Goal: Task Accomplishment & Management: Complete application form

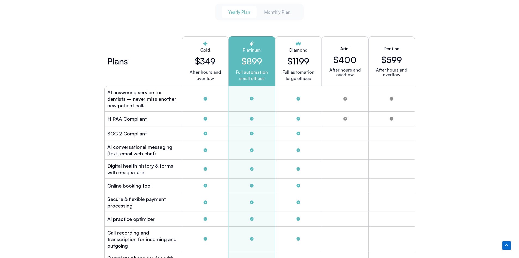
scroll to position [1480, 0]
drag, startPoint x: 402, startPoint y: 47, endPoint x: 380, endPoint y: 48, distance: 22.1
click at [380, 48] on div "Dentina $599 After hours and overflow" at bounding box center [392, 60] width 47 height 50
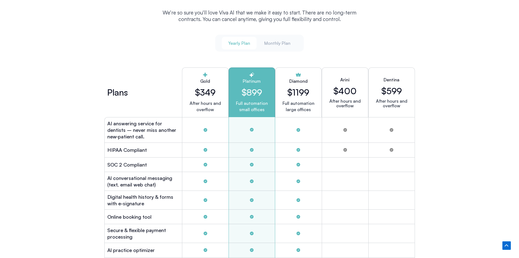
scroll to position [1446, 0]
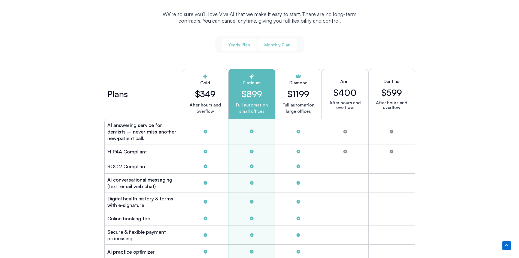
click at [271, 44] on span "Monthly Plan" at bounding box center [278, 45] width 26 height 6
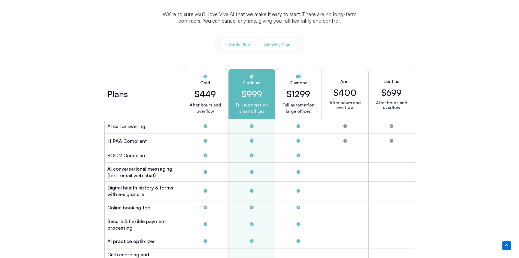
click at [232, 46] on button "Yearly Plan" at bounding box center [239, 44] width 35 height 13
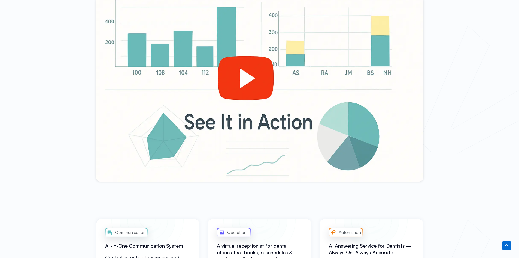
scroll to position [252, 0]
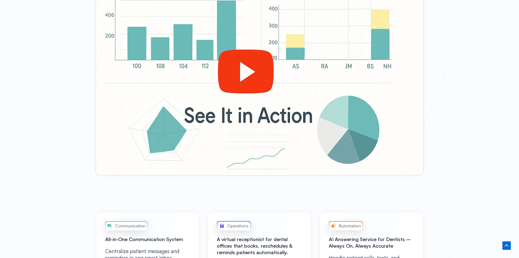
click at [0, 80] on div at bounding box center [259, 82] width 519 height 247
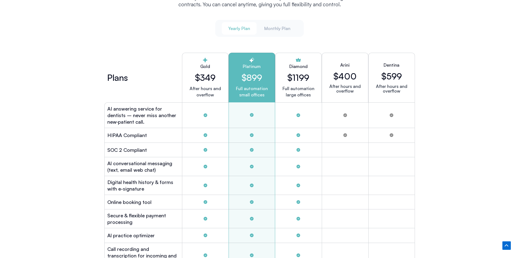
scroll to position [1466, 0]
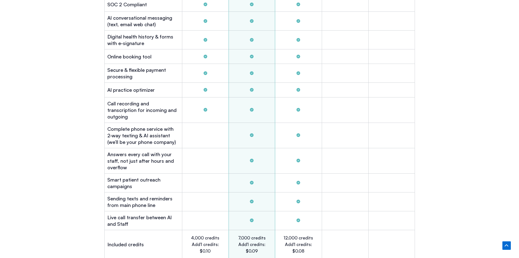
scroll to position [1608, 0]
click at [0, 149] on div "PRICING No Contracts ― Start with Confidence We’re so sure you’ll love Viva Al …" at bounding box center [259, 171] width 519 height 815
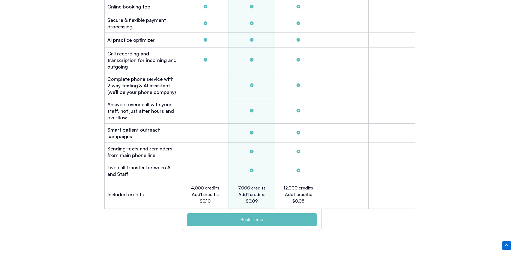
scroll to position [1659, 0]
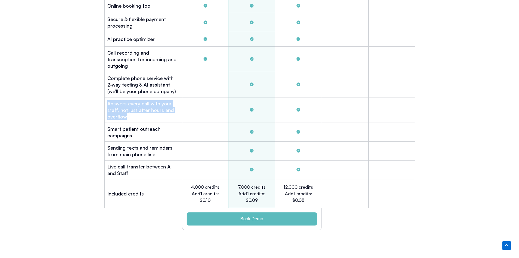
drag, startPoint x: 122, startPoint y: 104, endPoint x: 107, endPoint y: 98, distance: 16.0
click at [107, 98] on div "Answers every call with your staff, not just after hours and overflow" at bounding box center [143, 109] width 78 height 25
copy h2 "Answers every call with your staff, not just after hours and overflow"
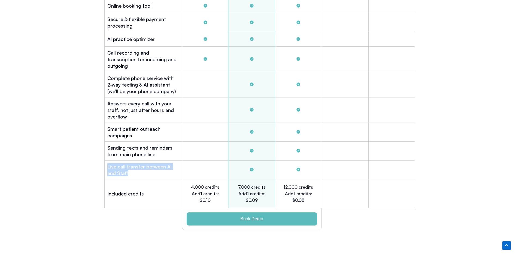
drag, startPoint x: 128, startPoint y: 167, endPoint x: 103, endPoint y: 160, distance: 26.5
click at [103, 160] on div "Plans Gold $349 After hours and overflow Platinum $899 Full automation small of…" at bounding box center [260, 43] width 316 height 379
copy h2 "Live call transfer between Al and Staff"
click at [0, 100] on div "PRICING No Contracts ― Start with Confidence We’re so sure you’ll love Viva Al …" at bounding box center [259, 120] width 519 height 815
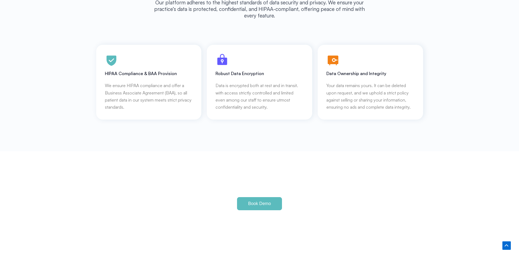
scroll to position [2423, 0]
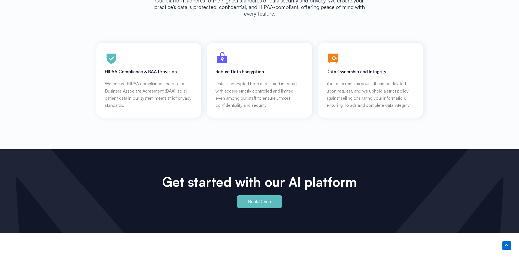
drag, startPoint x: 27, startPoint y: 80, endPoint x: 49, endPoint y: 86, distance: 22.9
click at [27, 80] on div "PRIVACY AWARE Committed to Security and Privacy Our platform adheres to the hig…" at bounding box center [259, 37] width 519 height 224
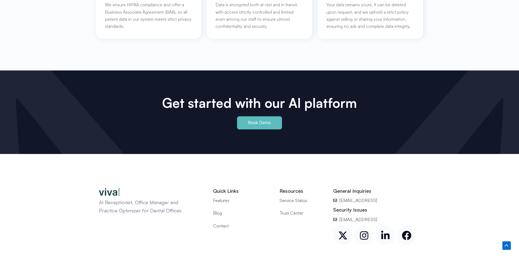
scroll to position [2534, 0]
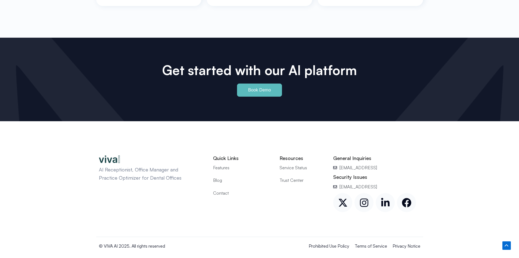
click at [0, 121] on div "AI Receptionist, Office Manager and Practice Optimizer for Dental Offices Quick…" at bounding box center [259, 193] width 519 height 145
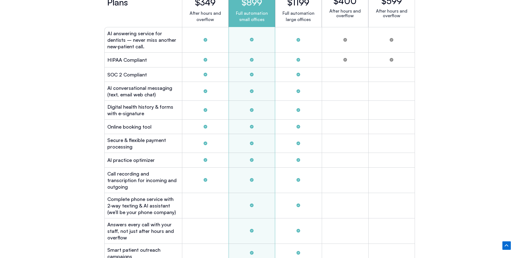
scroll to position [1542, 0]
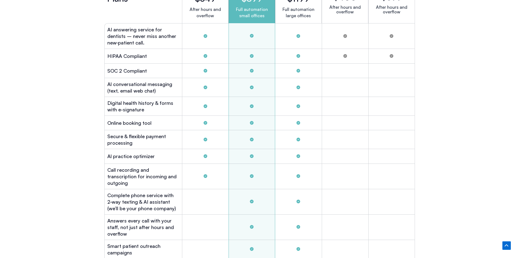
click at [5, 95] on div "PRICING No Contracts ― Start with Confidence We’re so sure you’ll love Viva Al …" at bounding box center [259, 237] width 519 height 815
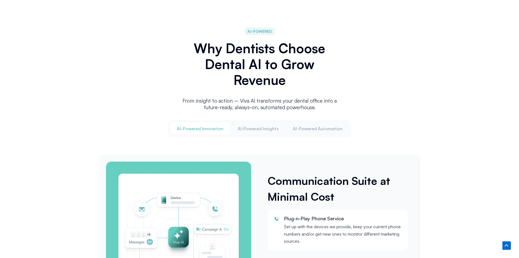
scroll to position [0, 0]
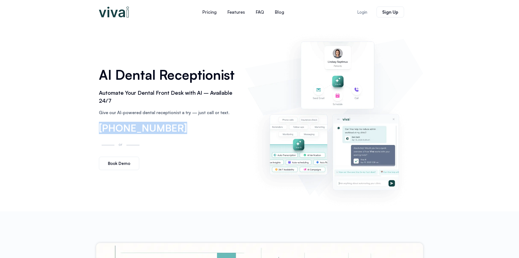
drag, startPoint x: 172, startPoint y: 127, endPoint x: 99, endPoint y: 133, distance: 73.3
click at [99, 133] on span "[PHONE_NUMBER]" at bounding box center [143, 128] width 88 height 10
copy span "[PHONE_NUMBER]"
click at [118, 161] on span "Book Demo" at bounding box center [119, 163] width 22 height 4
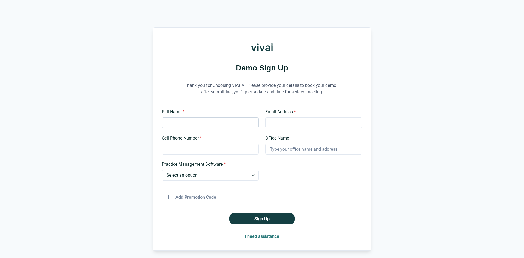
click at [205, 122] on input "Full Name *" at bounding box center [210, 122] width 97 height 11
type input "Bijad"
type input "Adam"
drag, startPoint x: 155, startPoint y: 124, endPoint x: 139, endPoint y: 124, distance: 16.6
click at [139, 124] on div "Demo Sign Up Thank you for Choosing Viva AI. Please provide your details to boo…" at bounding box center [262, 138] width 524 height 223
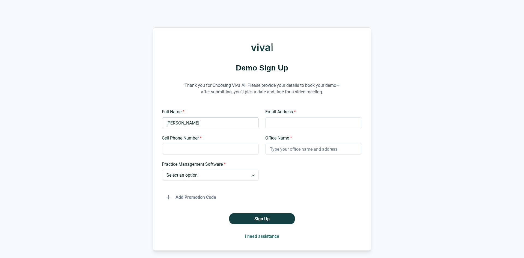
click at [199, 123] on input "Adam" at bounding box center [210, 122] width 97 height 11
click at [202, 149] on input "Cell Phone Number *" at bounding box center [210, 148] width 97 height 11
type input "2133251080"
click at [289, 150] on input "Office Name *" at bounding box center [313, 148] width 97 height 11
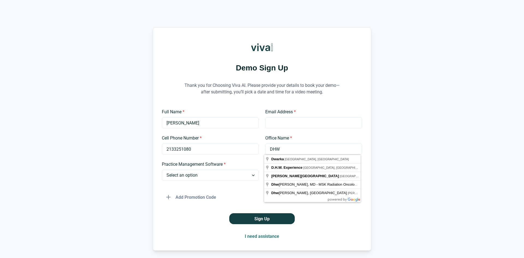
type input "DHW"
click at [413, 134] on div "Demo Sign Up Thank you for Choosing Viva AI. Please provide your details to boo…" at bounding box center [262, 138] width 524 height 223
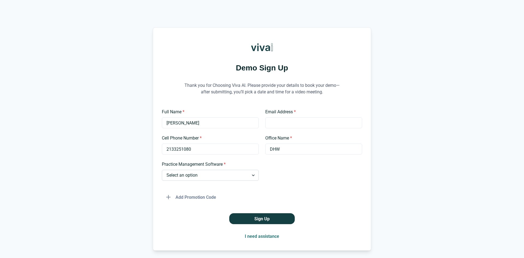
click at [211, 177] on select "Select an option Dentrix Open Dental EagleSoft Denticon Other" at bounding box center [210, 175] width 97 height 11
select select "EagleSoft"
click at [162, 170] on select "Select an option Dentrix Open Dental EagleSoft Denticon Other" at bounding box center [210, 175] width 97 height 11
drag, startPoint x: 198, startPoint y: 122, endPoint x: 106, endPoint y: 122, distance: 91.4
click at [106, 122] on div "Demo Sign Up Thank you for Choosing Viva AI. Please provide your details to boo…" at bounding box center [262, 138] width 524 height 223
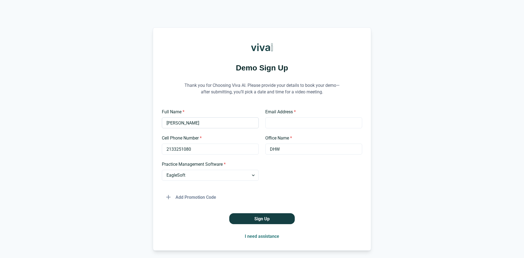
type input "V"
type input "Brendan"
click at [311, 126] on input "Email Address *" at bounding box center [313, 122] width 97 height 11
click at [272, 126] on input "BIjad23@hotmail.com" at bounding box center [313, 122] width 97 height 11
click at [324, 123] on input "Bijad23@hotmail.com" at bounding box center [313, 122] width 97 height 11
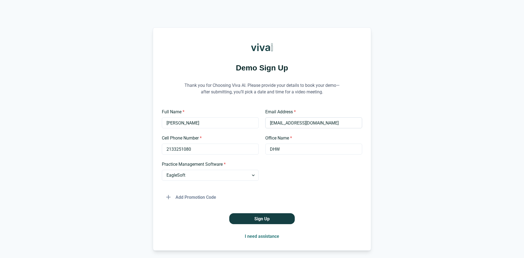
drag, startPoint x: 283, startPoint y: 123, endPoint x: 265, endPoint y: 124, distance: 17.8
click at [265, 124] on input "Bijad23@hotmail.com" at bounding box center [313, 122] width 97 height 11
click at [296, 122] on input "bxjad@hotmail.com" at bounding box center [313, 122] width 97 height 11
click at [295, 122] on input "bxjad@hotmail.com" at bounding box center [313, 122] width 97 height 11
type input "bxjad@outlook.com"
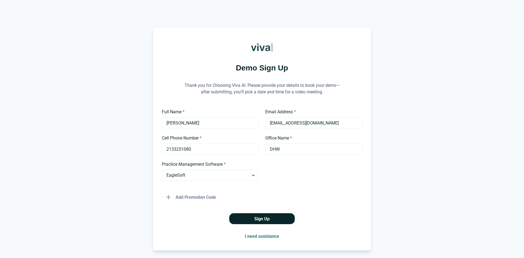
click at [266, 217] on button "Sign Up" at bounding box center [261, 218] width 65 height 11
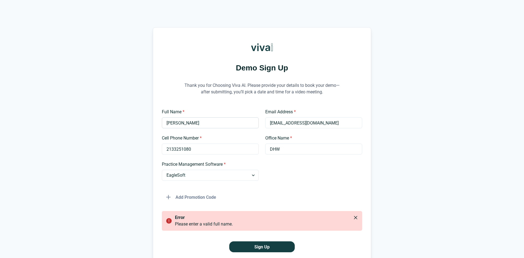
click at [209, 123] on input "Brendan" at bounding box center [210, 122] width 97 height 11
click at [21, 111] on div "Demo Sign Up Thank you for Choosing Viva AI. Please provide your details to boo…" at bounding box center [262, 152] width 524 height 251
drag, startPoint x: 192, startPoint y: 122, endPoint x: 152, endPoint y: 119, distance: 39.9
click at [153, 119] on div "Demo Sign Up Thank you for Choosing Viva AI. Please provide your details to boo…" at bounding box center [262, 152] width 218 height 251
type input "Jaden Barnes"
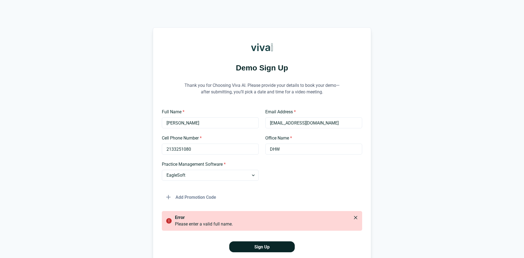
click at [256, 243] on button "Sign Up" at bounding box center [261, 246] width 65 height 11
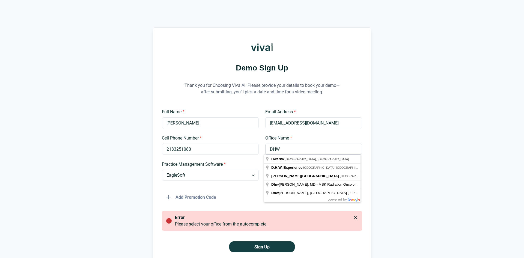
click at [304, 147] on input "DHW" at bounding box center [313, 148] width 97 height 11
drag, startPoint x: 304, startPoint y: 147, endPoint x: 228, endPoint y: 147, distance: 76.4
click at [228, 147] on div "Full Name * Jaden Barnes Email Address * bxjad@outlook.com Cell Phone Number * …" at bounding box center [262, 156] width 200 height 94
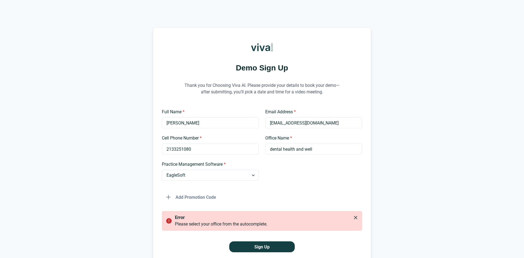
type input "Dental Health and Wellness Boston"
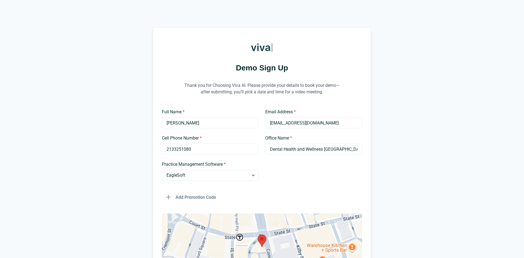
scroll to position [86, 0]
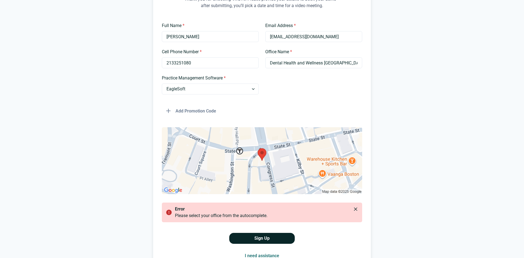
click at [246, 236] on button "Sign Up" at bounding box center [261, 238] width 65 height 11
